Goal: Information Seeking & Learning: Learn about a topic

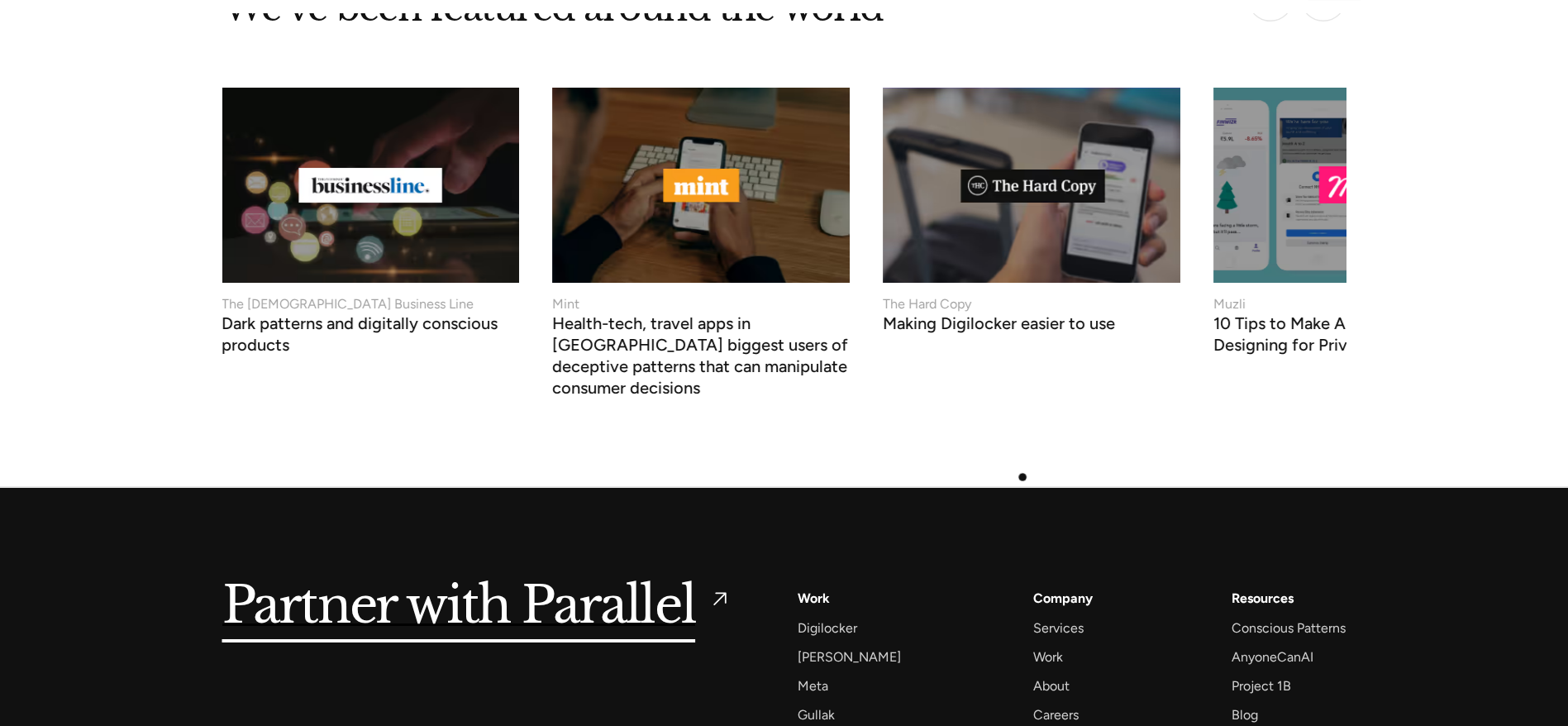
scroll to position [6481, 0]
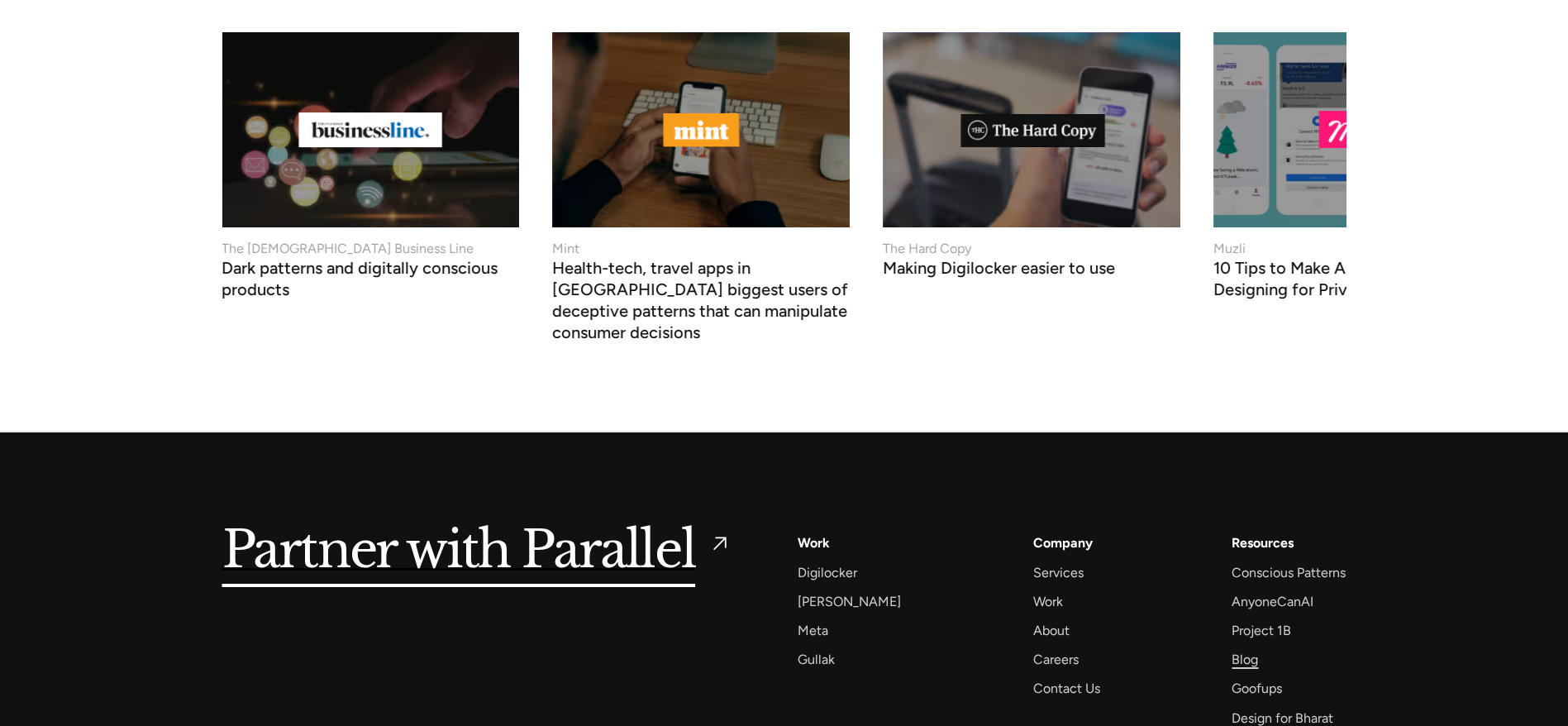
click at [1249, 648] on div "Blog" at bounding box center [1244, 659] width 26 height 22
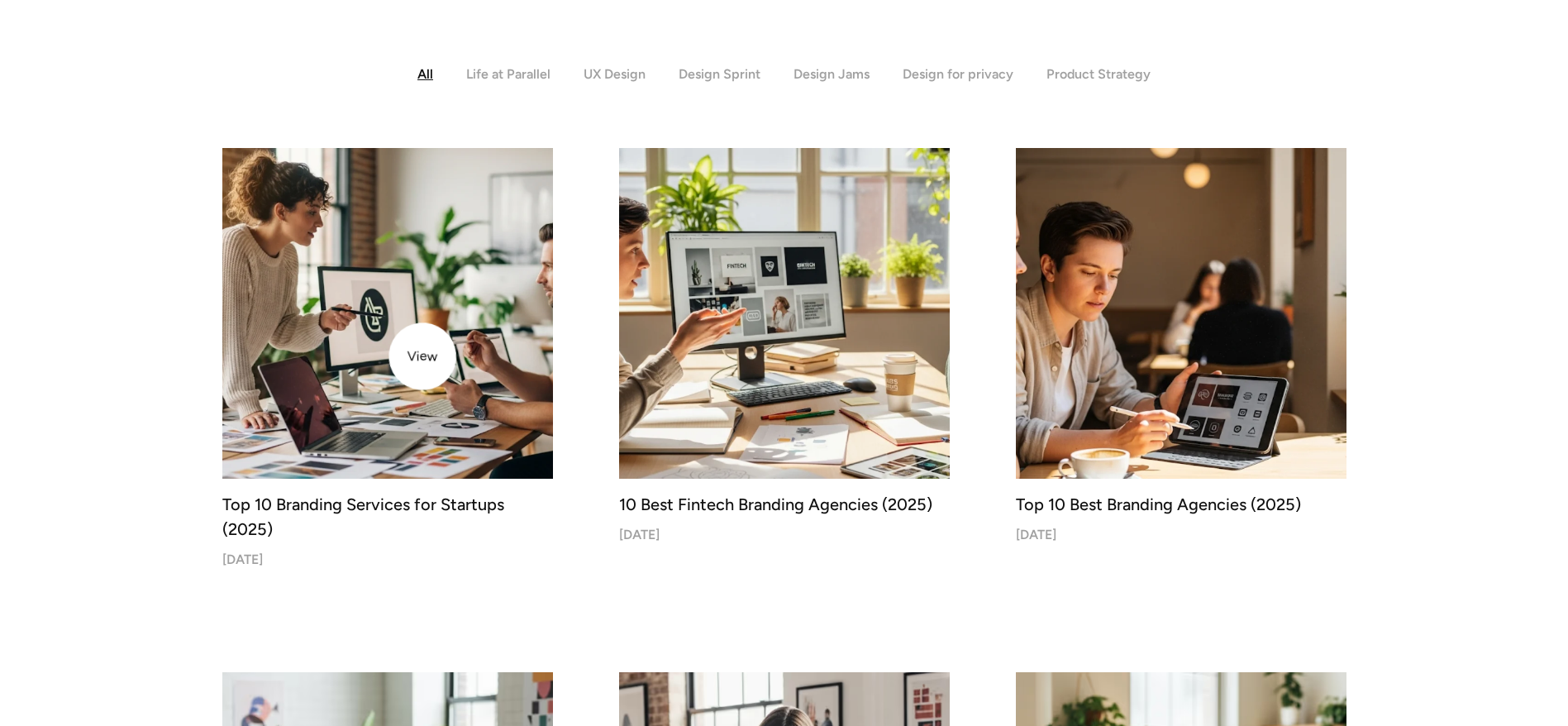
scroll to position [459, 0]
click at [431, 356] on img at bounding box center [387, 312] width 347 height 347
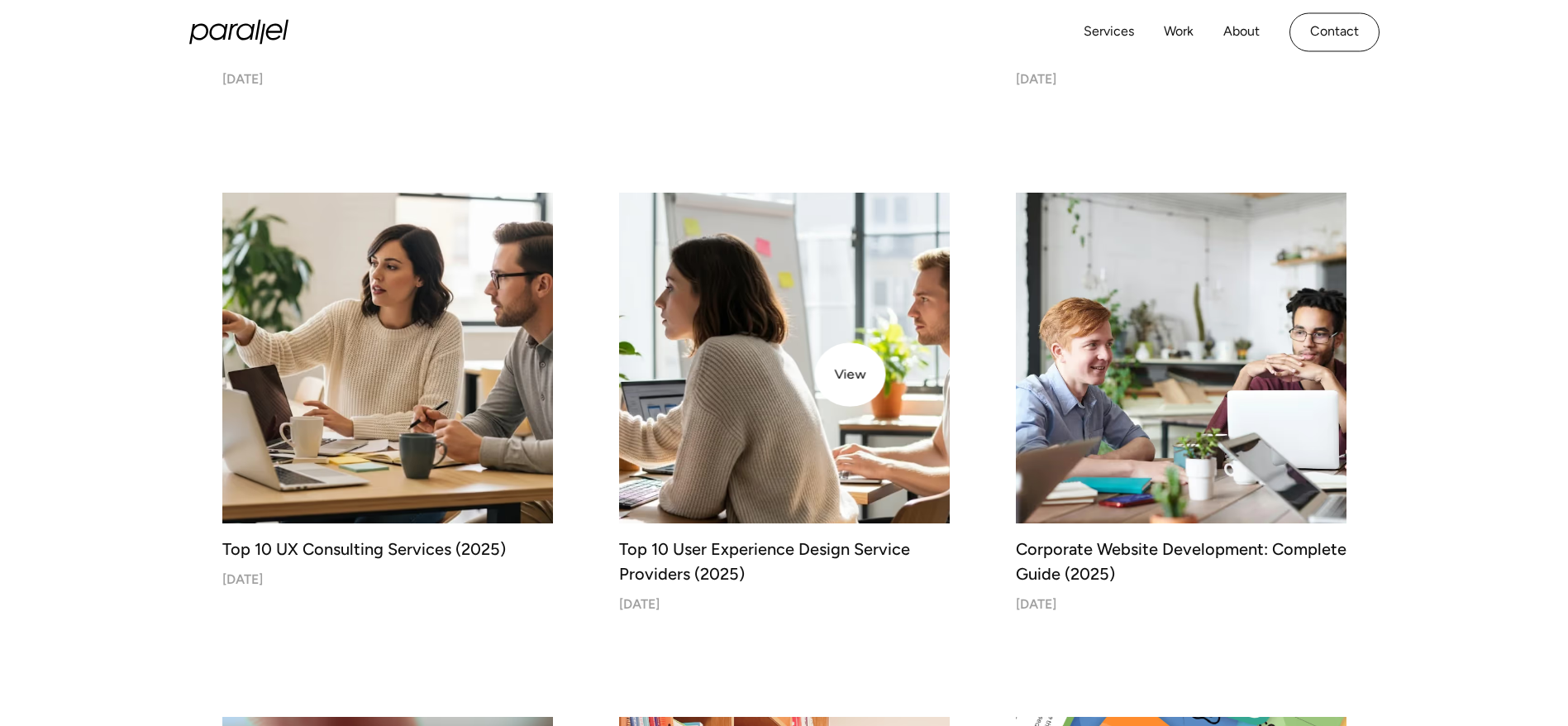
scroll to position [1461, 0]
click at [826, 374] on img at bounding box center [784, 358] width 347 height 347
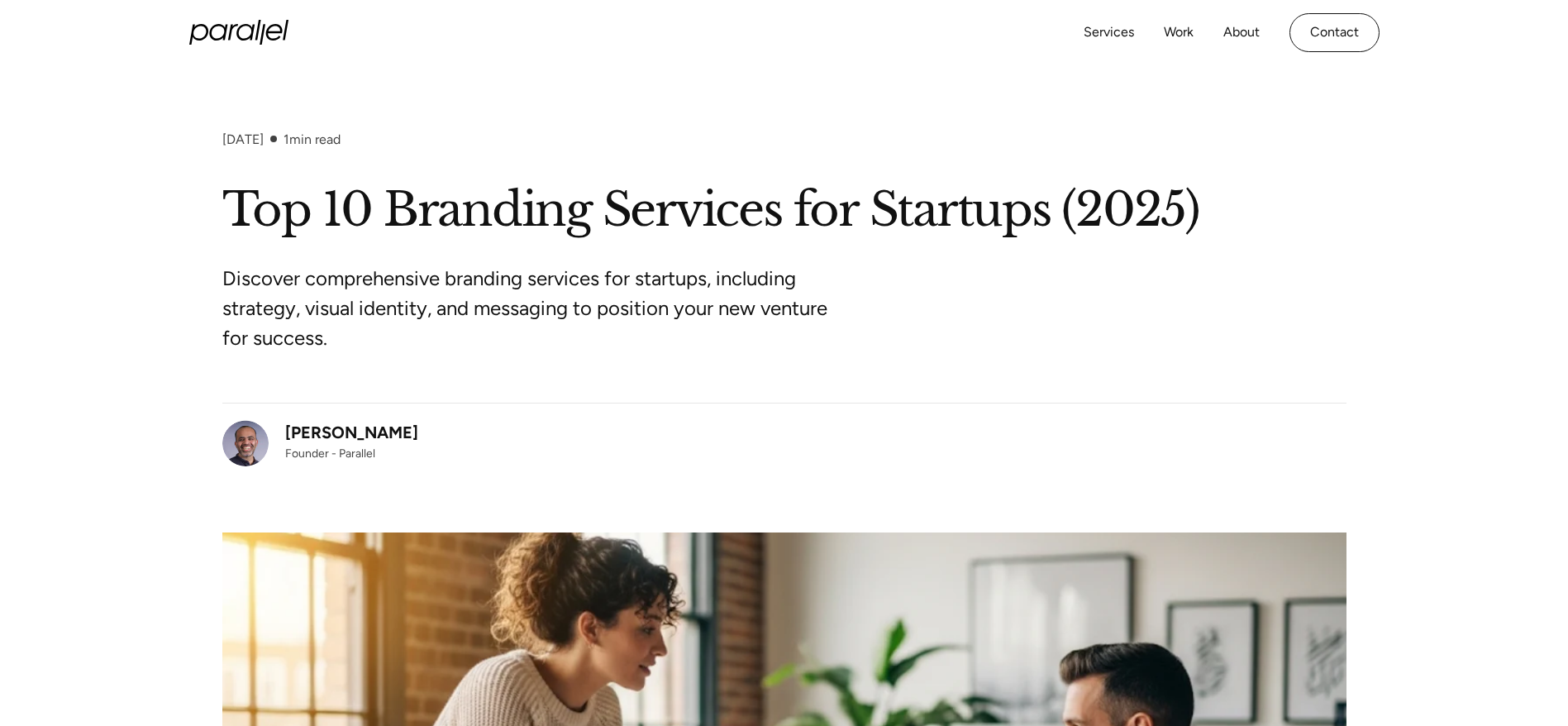
click at [113, 125] on section "August 20, 2025 1 min read Top 10 Branding Services for Startups (2025) Discove…" at bounding box center [784, 580] width 1568 height 1029
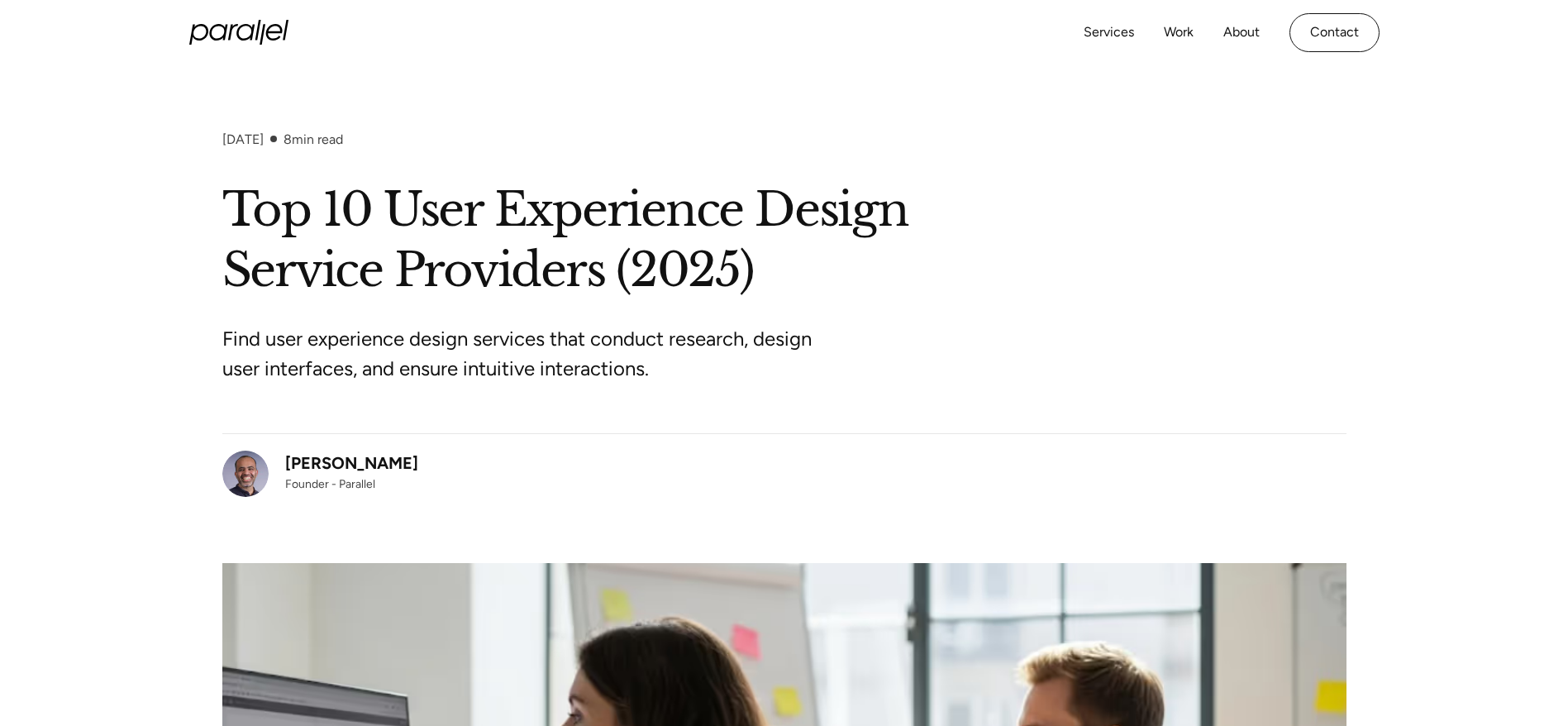
click at [76, 256] on div "[DATE] 8 min read Top 10 User Experience Design Service Providers (2025) Find u…" at bounding box center [784, 628] width 1568 height 993
